Goal: Task Accomplishment & Management: Use online tool/utility

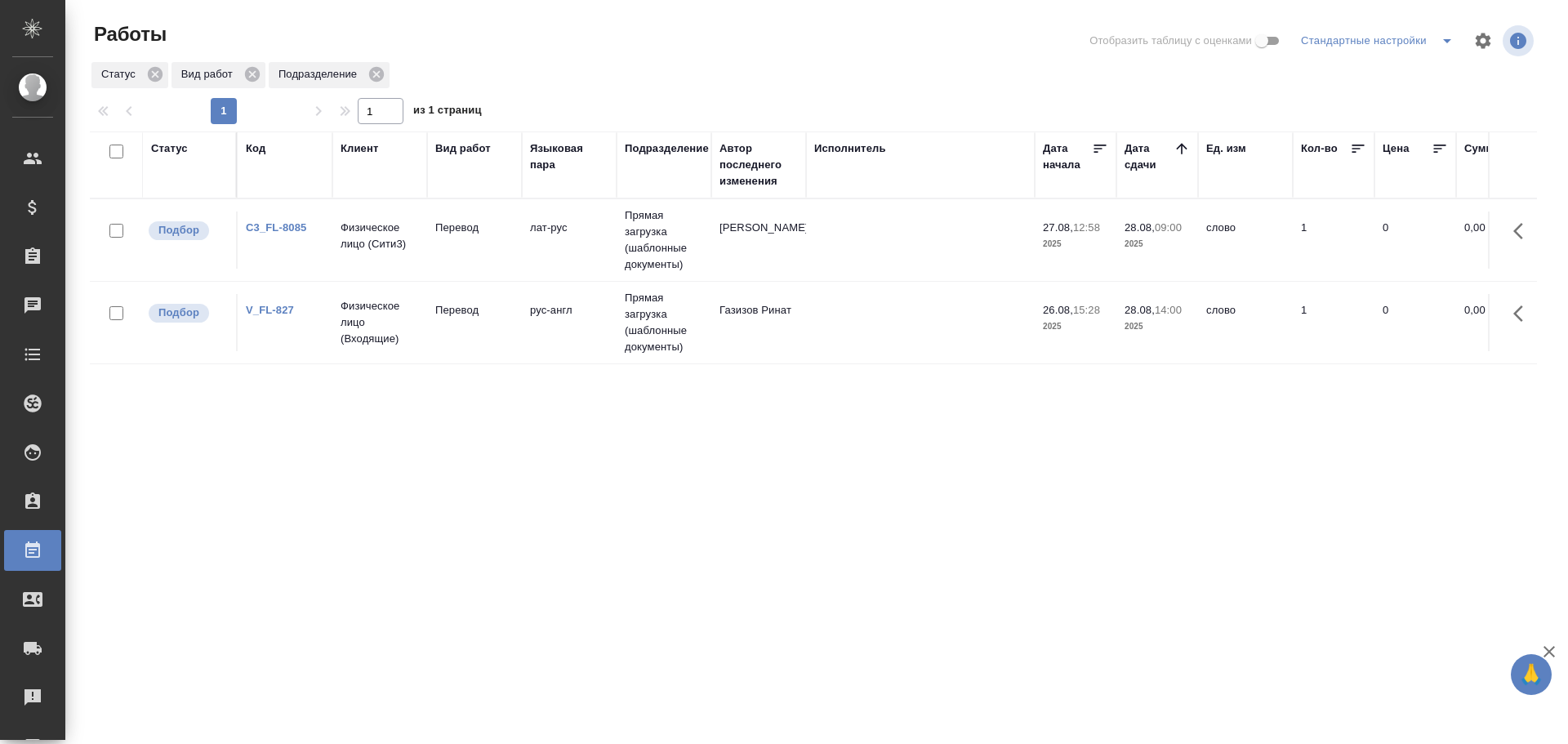
click at [710, 332] on td "Прямая загрузка (шаблонные документы)" at bounding box center [663, 322] width 95 height 81
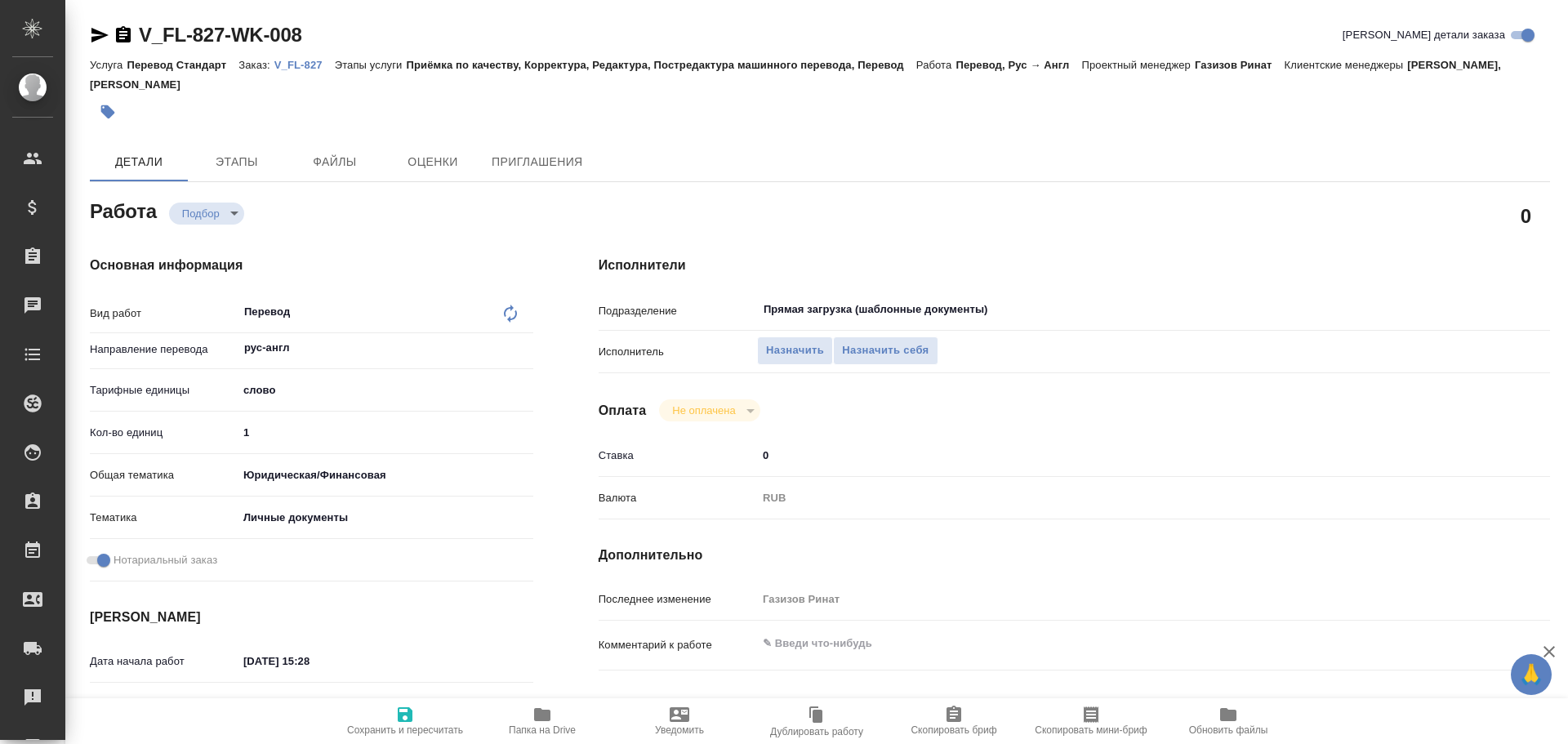
type textarea "x"
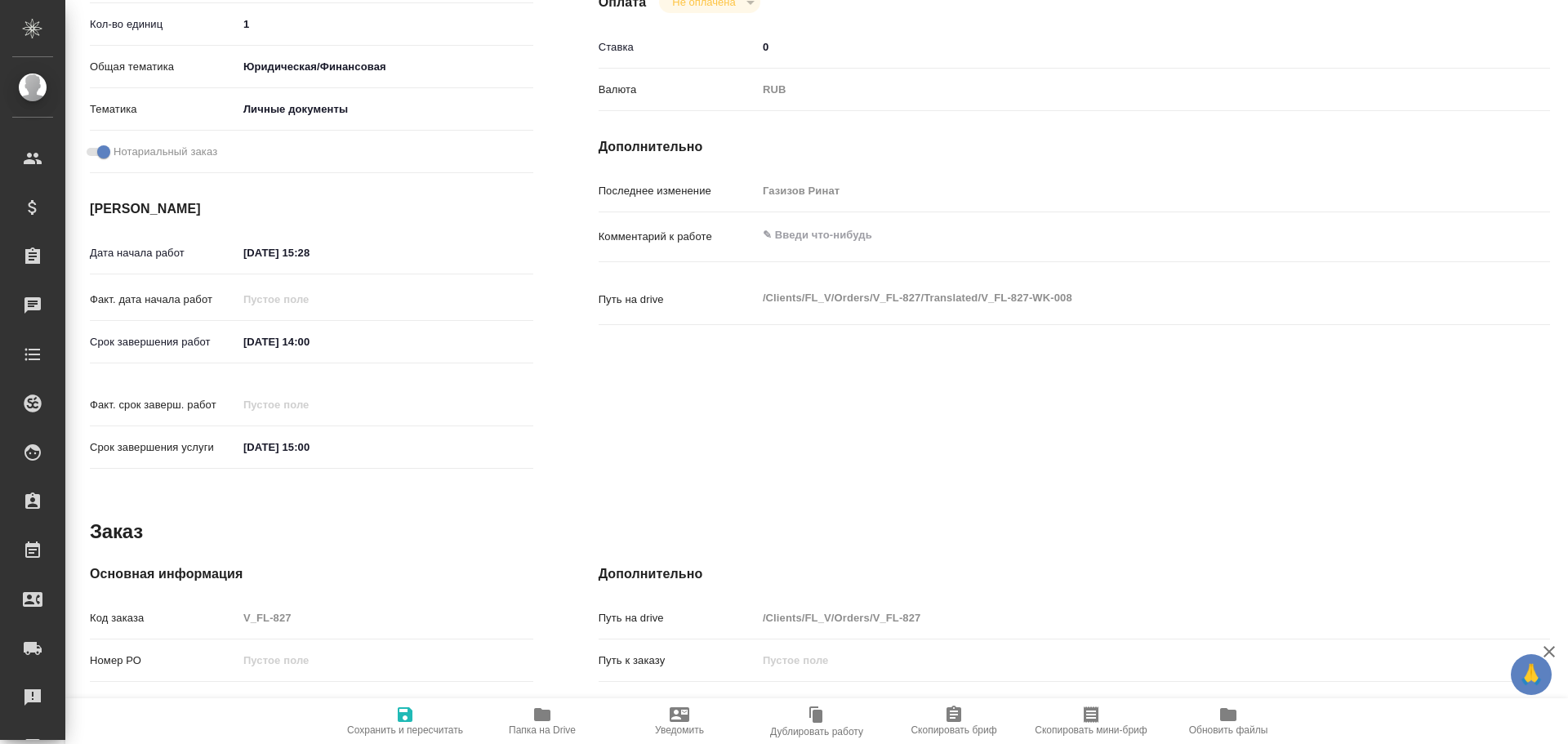
scroll to position [649, 0]
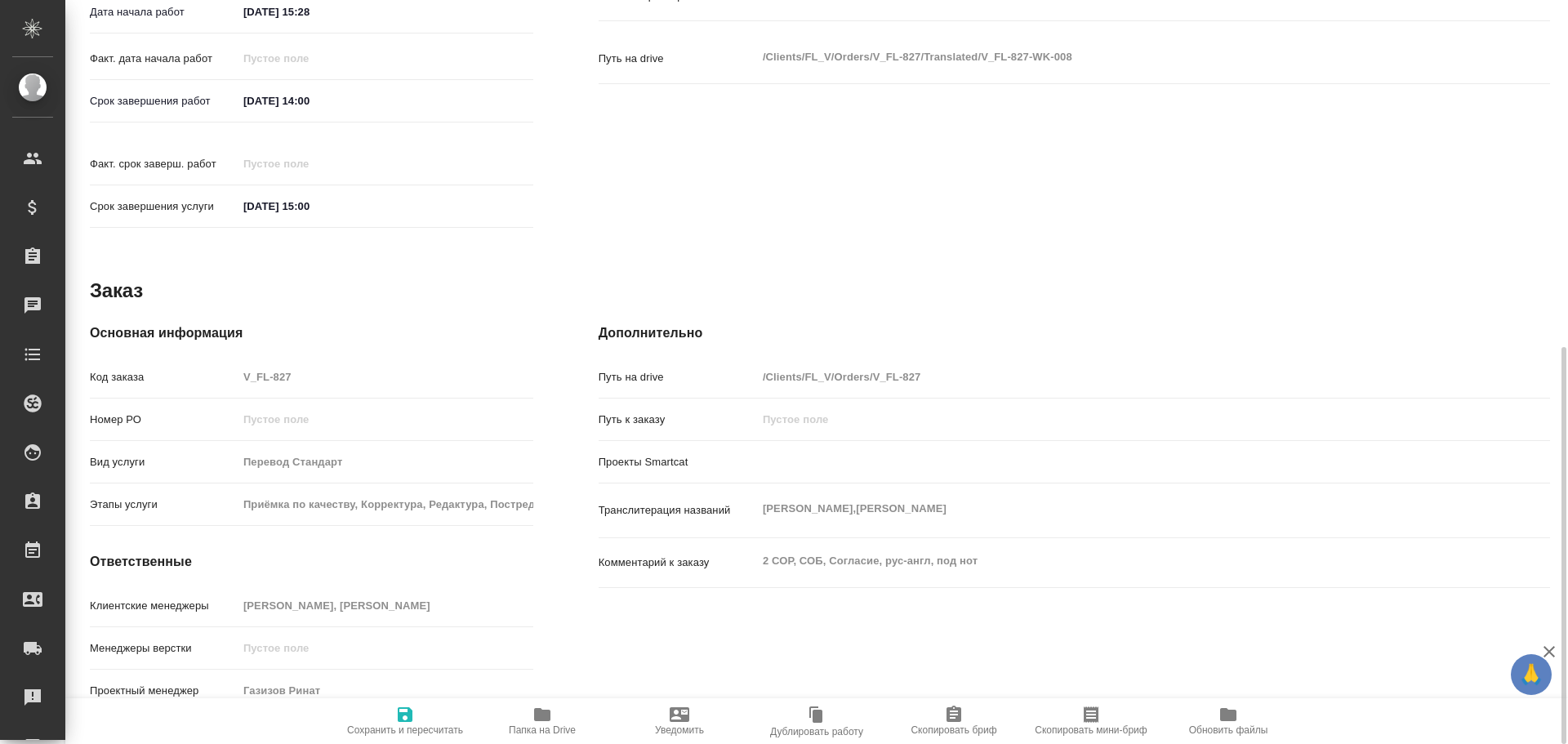
type textarea "x"
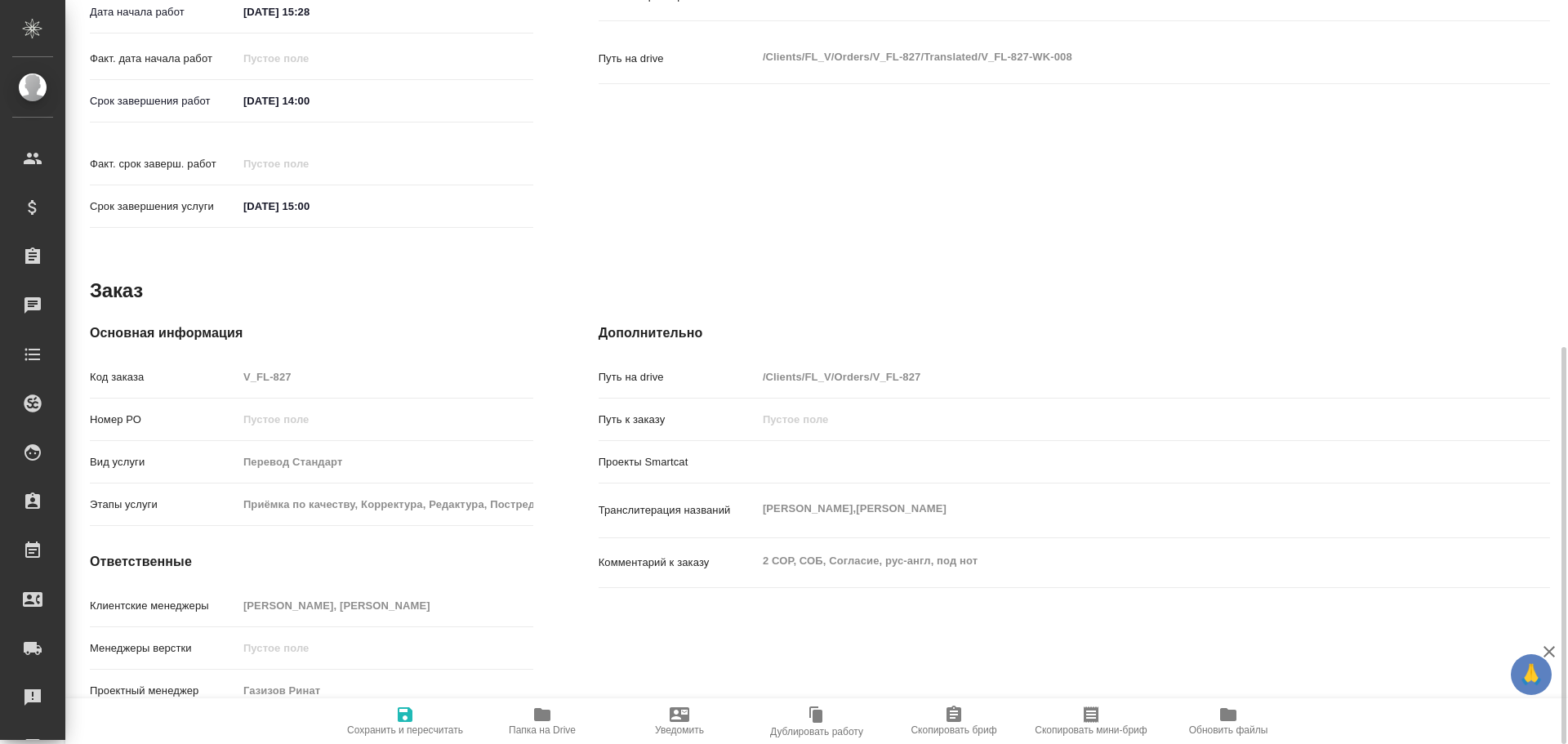
type textarea "x"
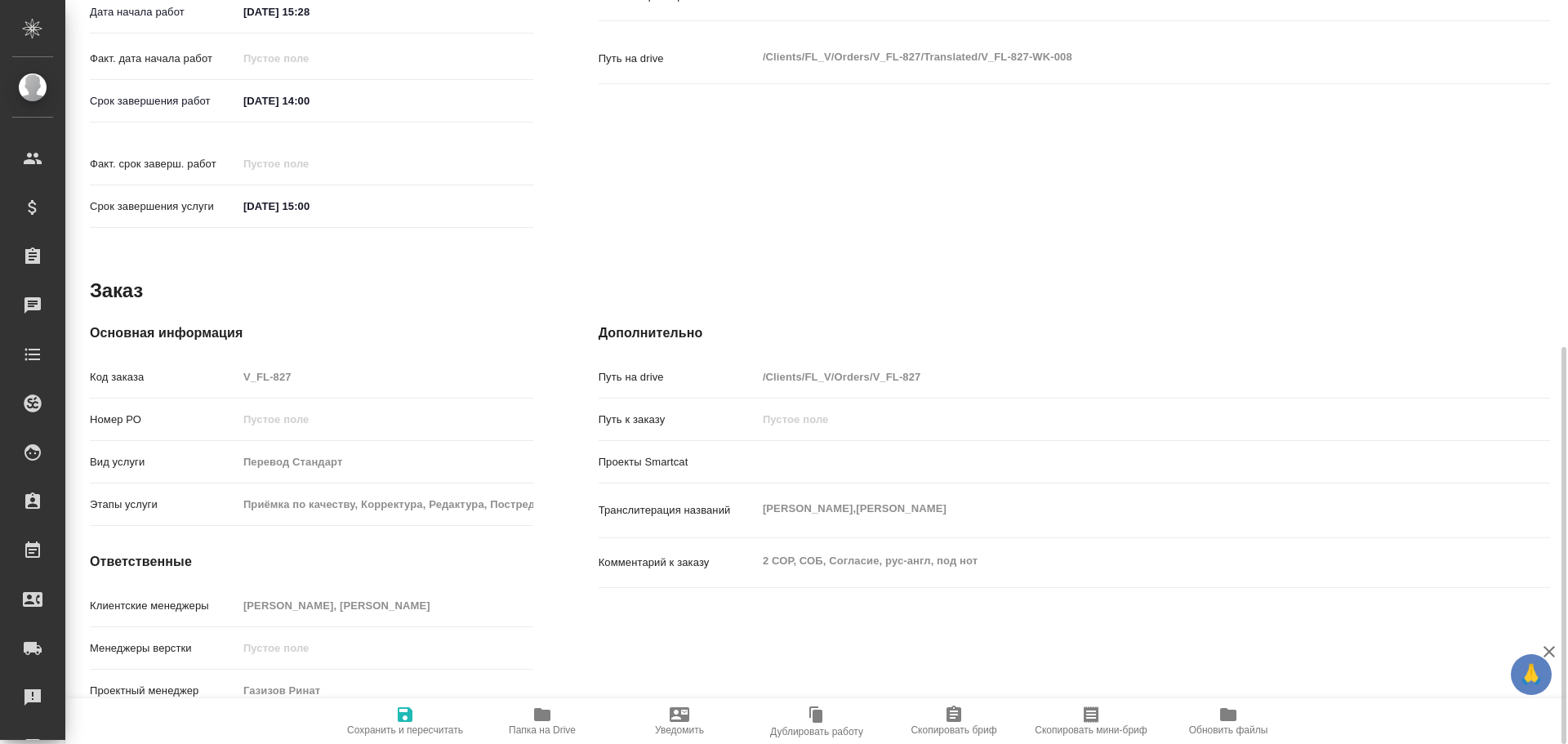
type textarea "x"
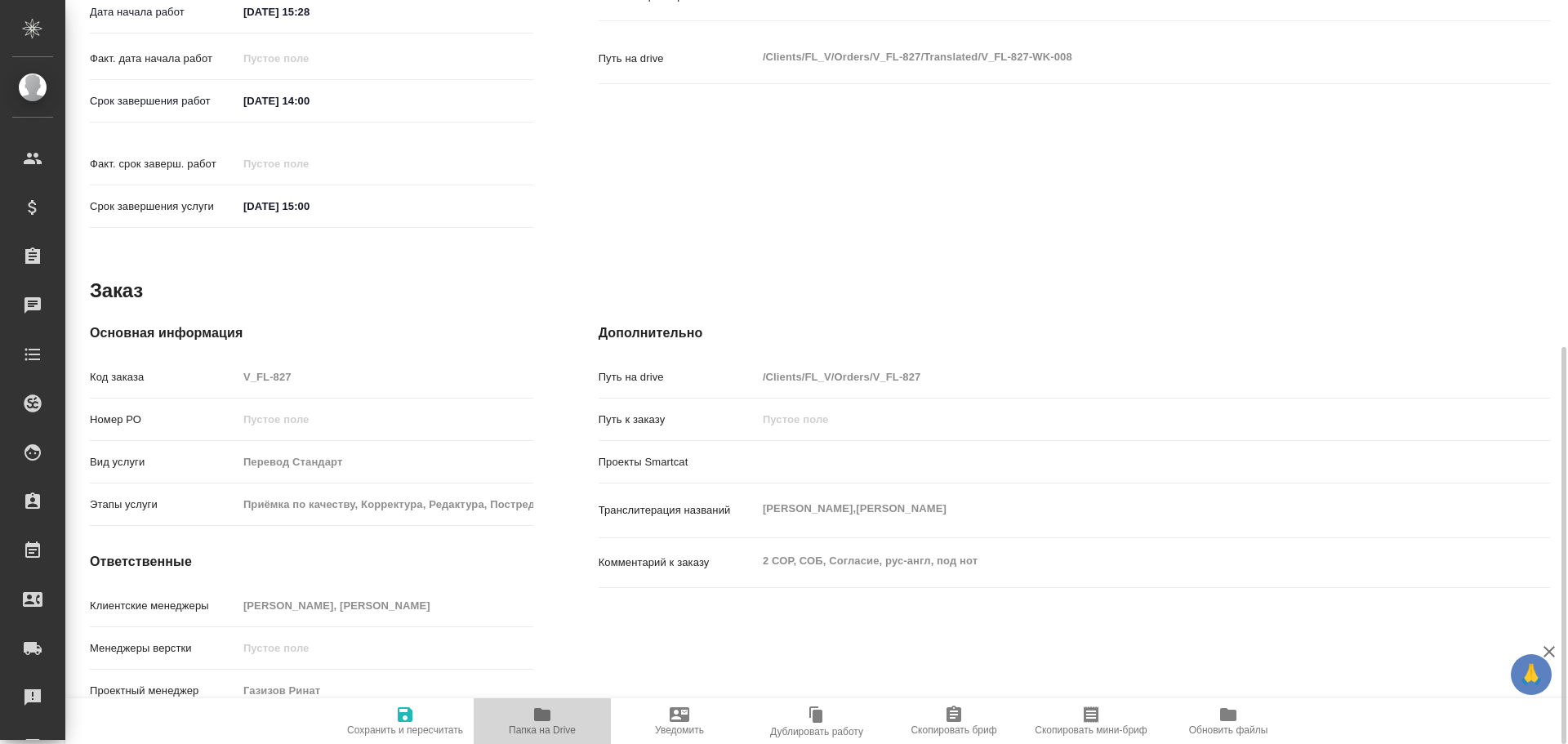
click at [546, 721] on icon "button" at bounding box center [543, 714] width 16 height 13
